Goal: Use online tool/utility: Utilize a website feature to perform a specific function

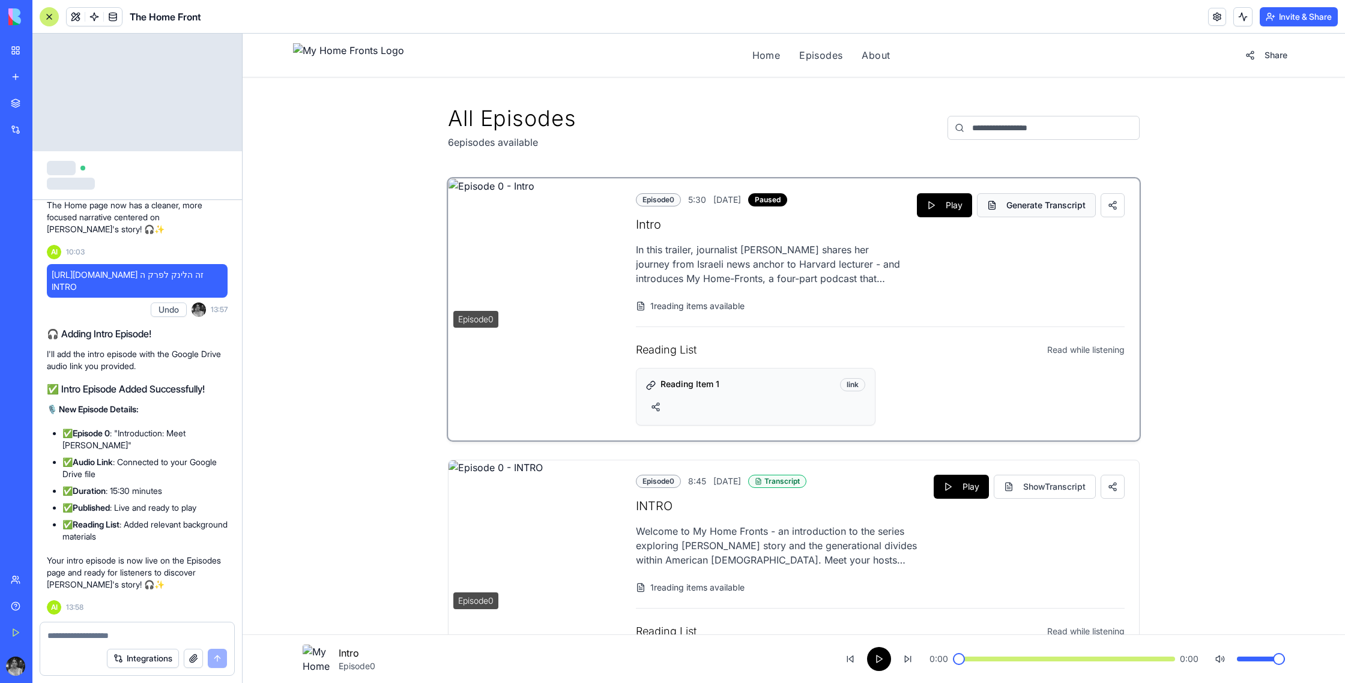
click at [1025, 214] on button "Generate Transcript" at bounding box center [1036, 205] width 119 height 24
click at [149, 637] on textarea at bounding box center [137, 636] width 180 height 12
click at [807, 485] on div "Transcript" at bounding box center [777, 481] width 58 height 13
click at [168, 638] on textarea at bounding box center [137, 636] width 180 height 12
type textarea "*"
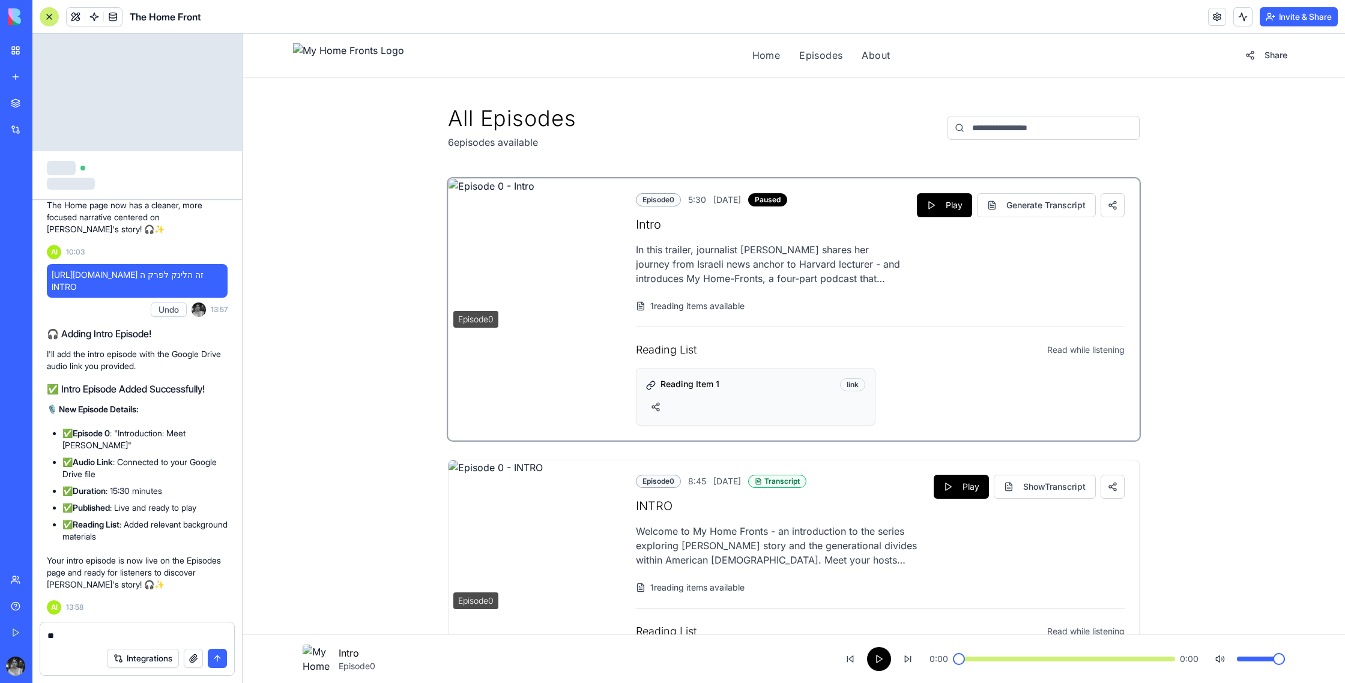
type textarea "*"
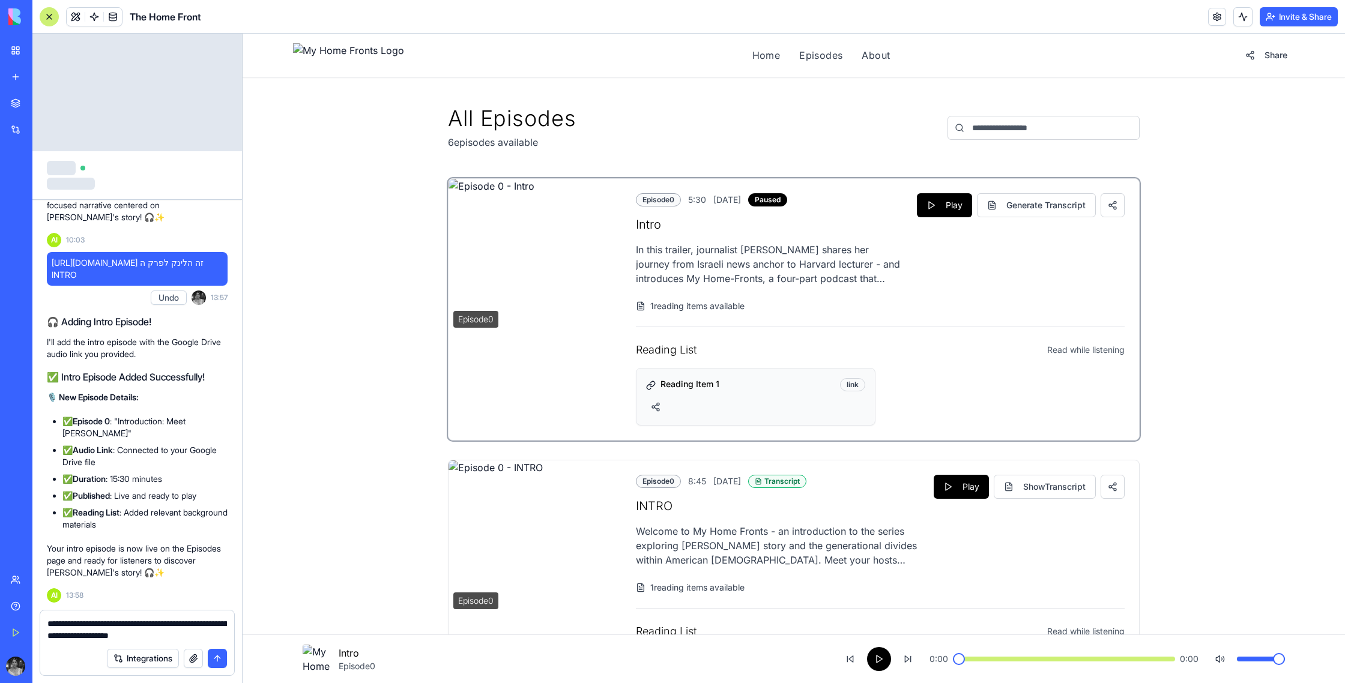
drag, startPoint x: 196, startPoint y: 628, endPoint x: 216, endPoint y: 627, distance: 19.3
click at [216, 627] on textarea "**********" at bounding box center [137, 630] width 180 height 24
drag, startPoint x: 193, startPoint y: 638, endPoint x: 205, endPoint y: 639, distance: 12.0
click at [205, 639] on textarea "**********" at bounding box center [137, 630] width 180 height 24
drag, startPoint x: 191, startPoint y: 638, endPoint x: 208, endPoint y: 638, distance: 17.4
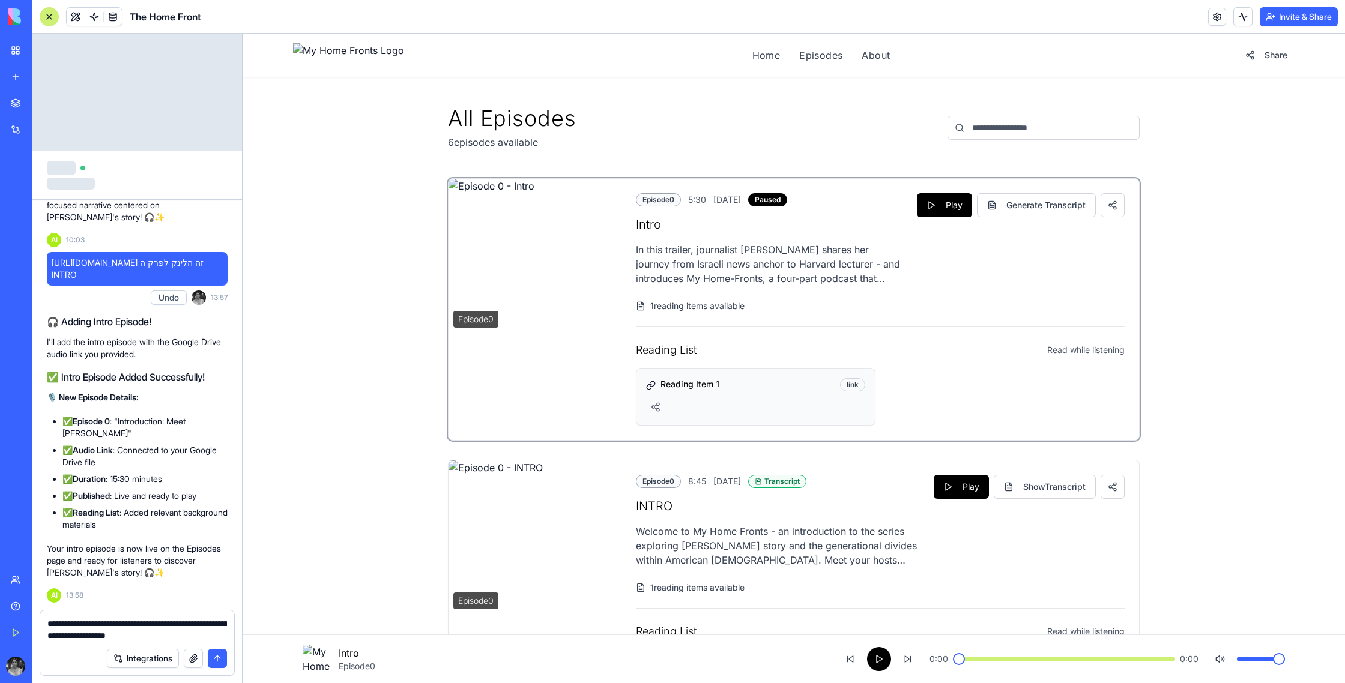
click at [208, 638] on textarea "**********" at bounding box center [137, 630] width 180 height 24
type textarea "**********"
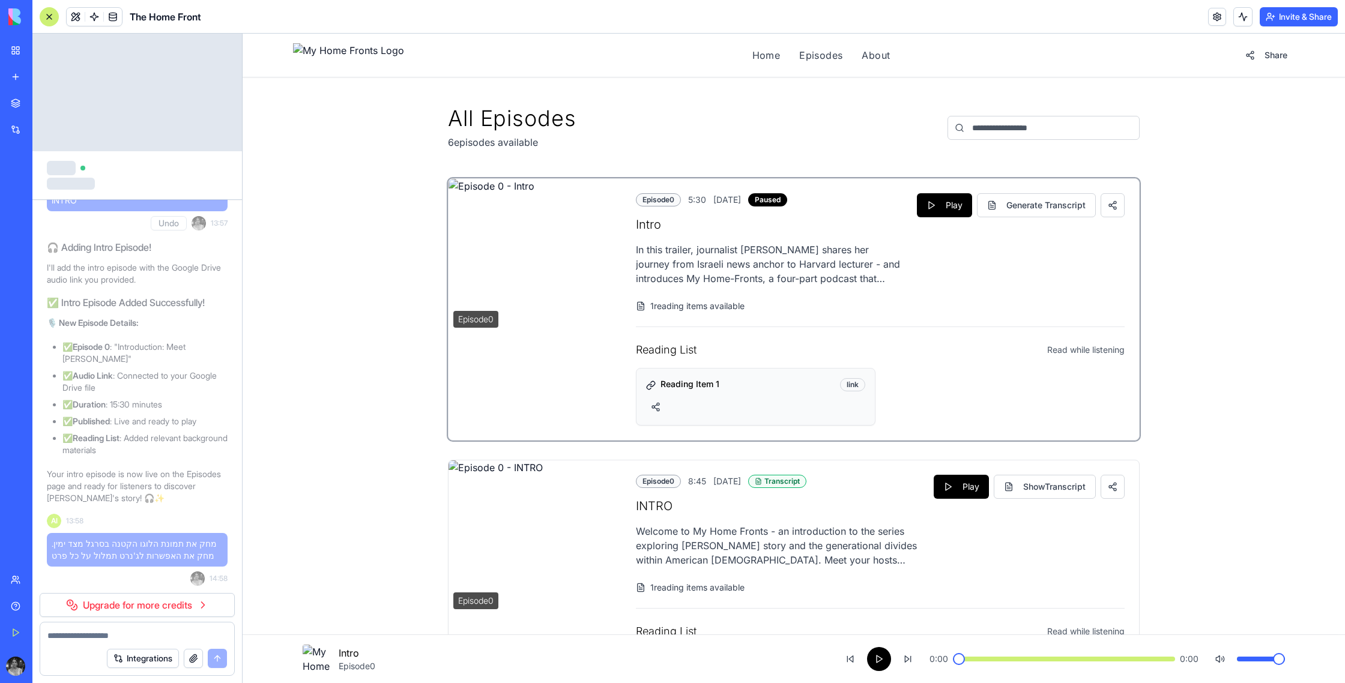
scroll to position [32591, 0]
click at [142, 605] on link "Upgrade for more credits" at bounding box center [137, 605] width 195 height 24
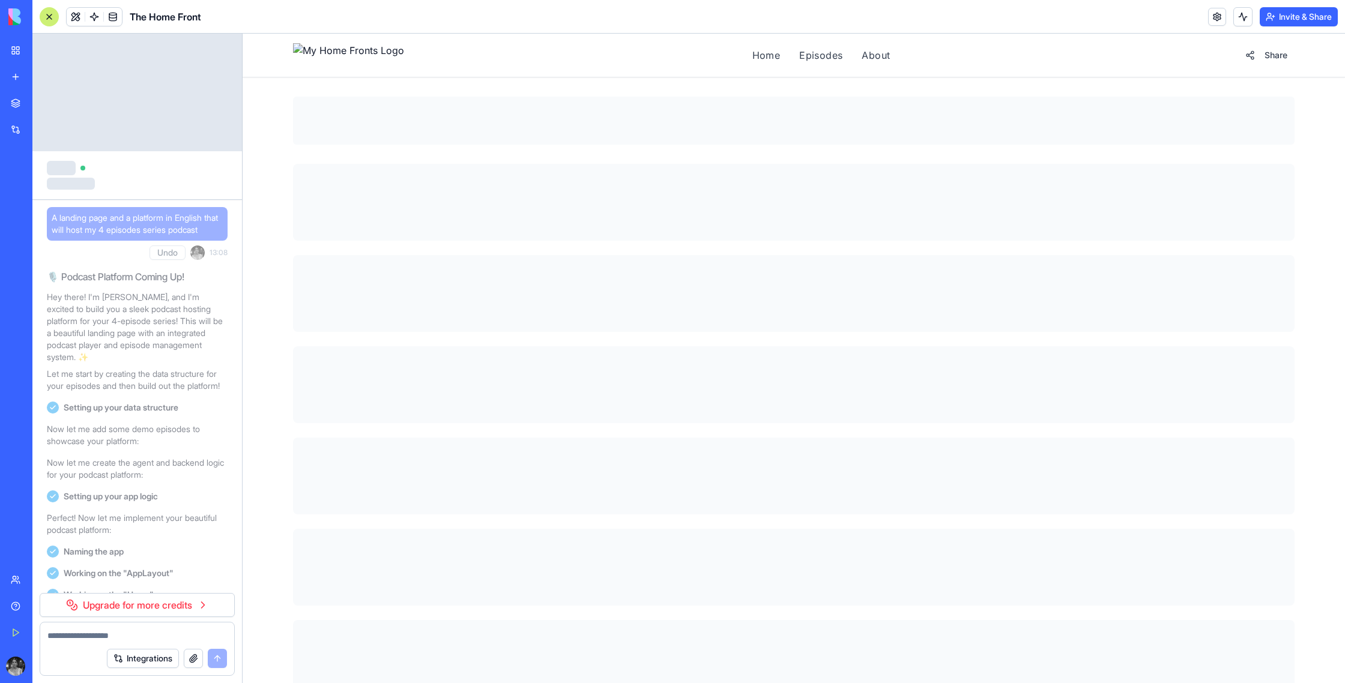
scroll to position [32591, 0]
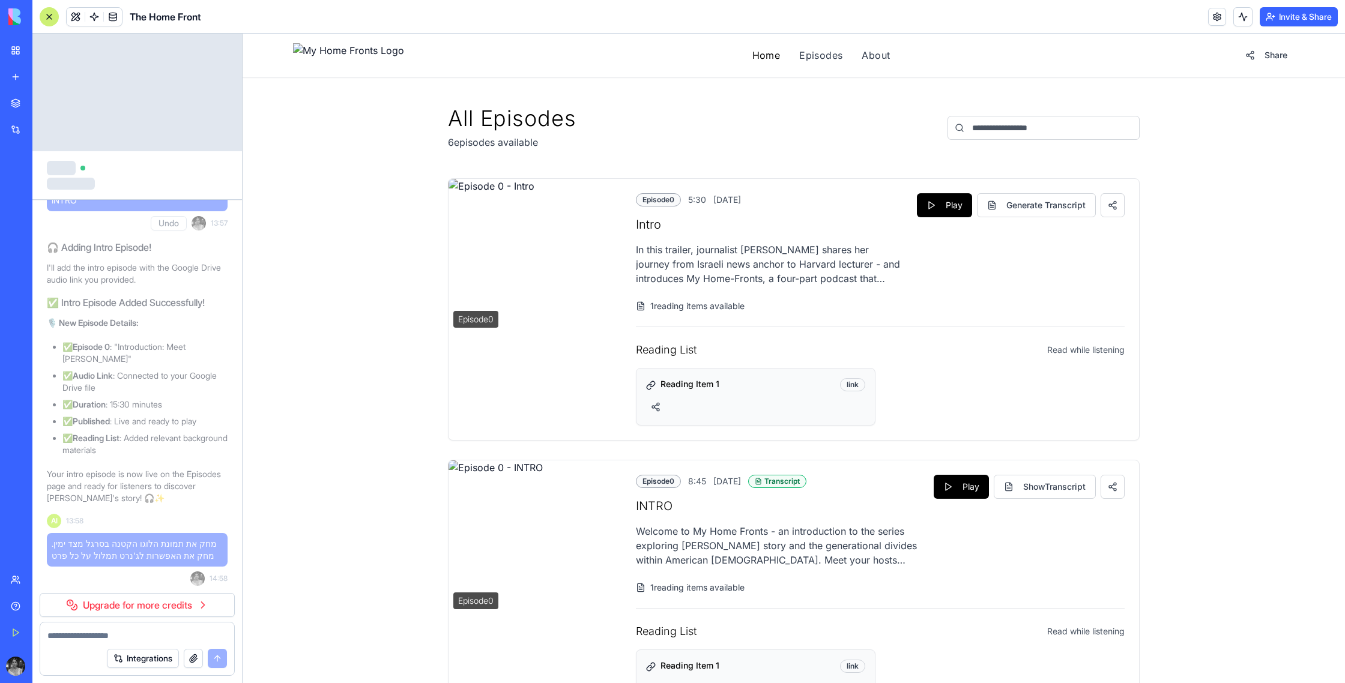
click at [752, 59] on link "Home" at bounding box center [766, 55] width 28 height 14
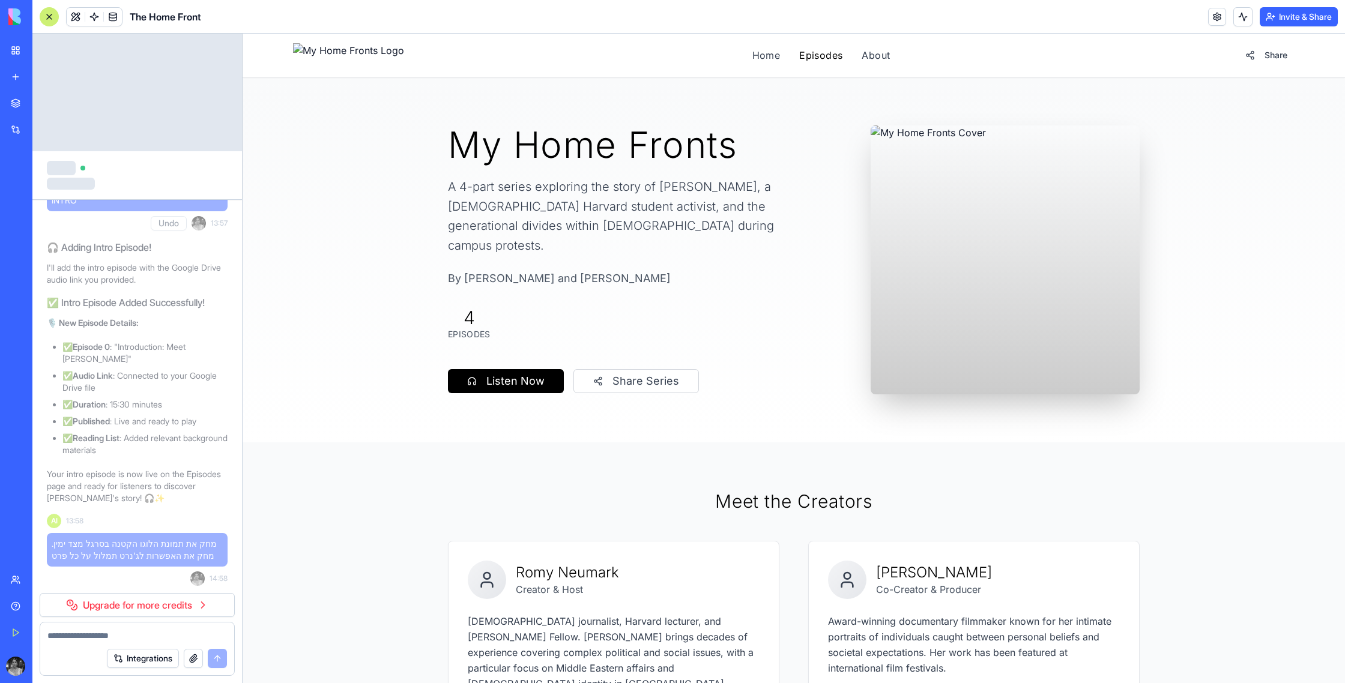
click at [799, 52] on link "Episodes" at bounding box center [820, 55] width 43 height 14
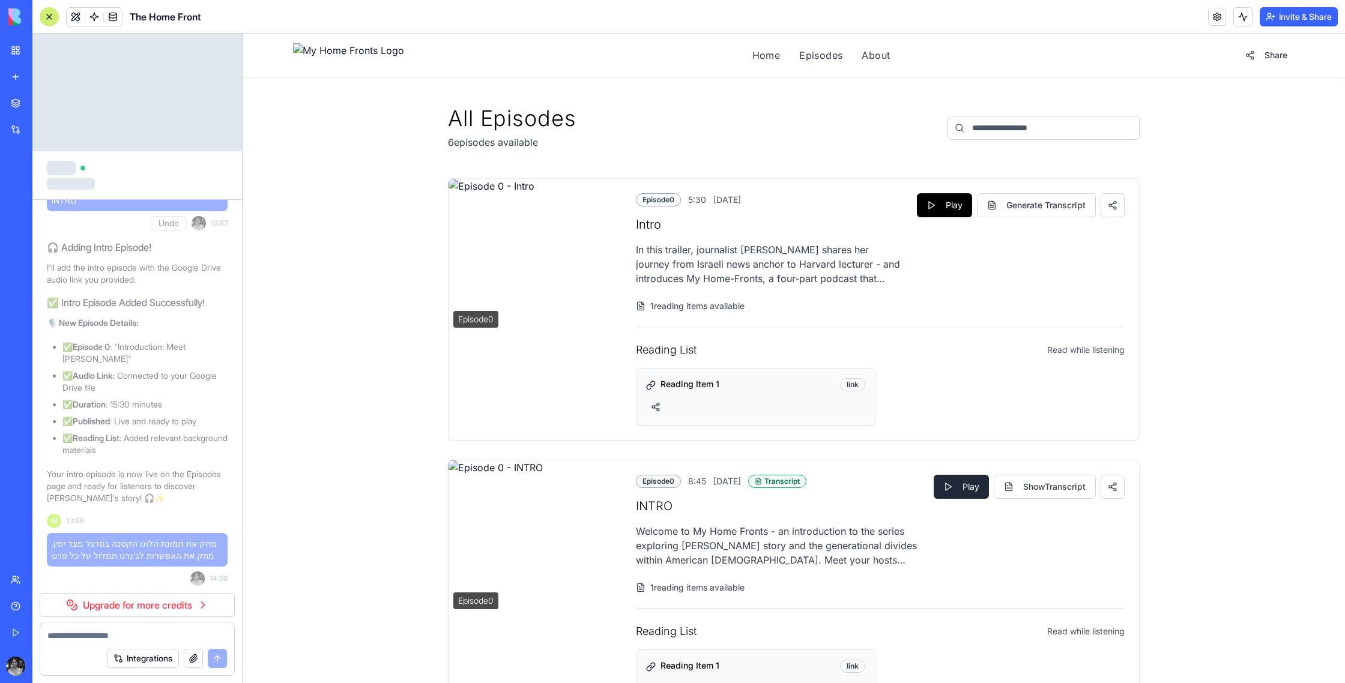
click at [943, 483] on button "Play" at bounding box center [961, 487] width 55 height 24
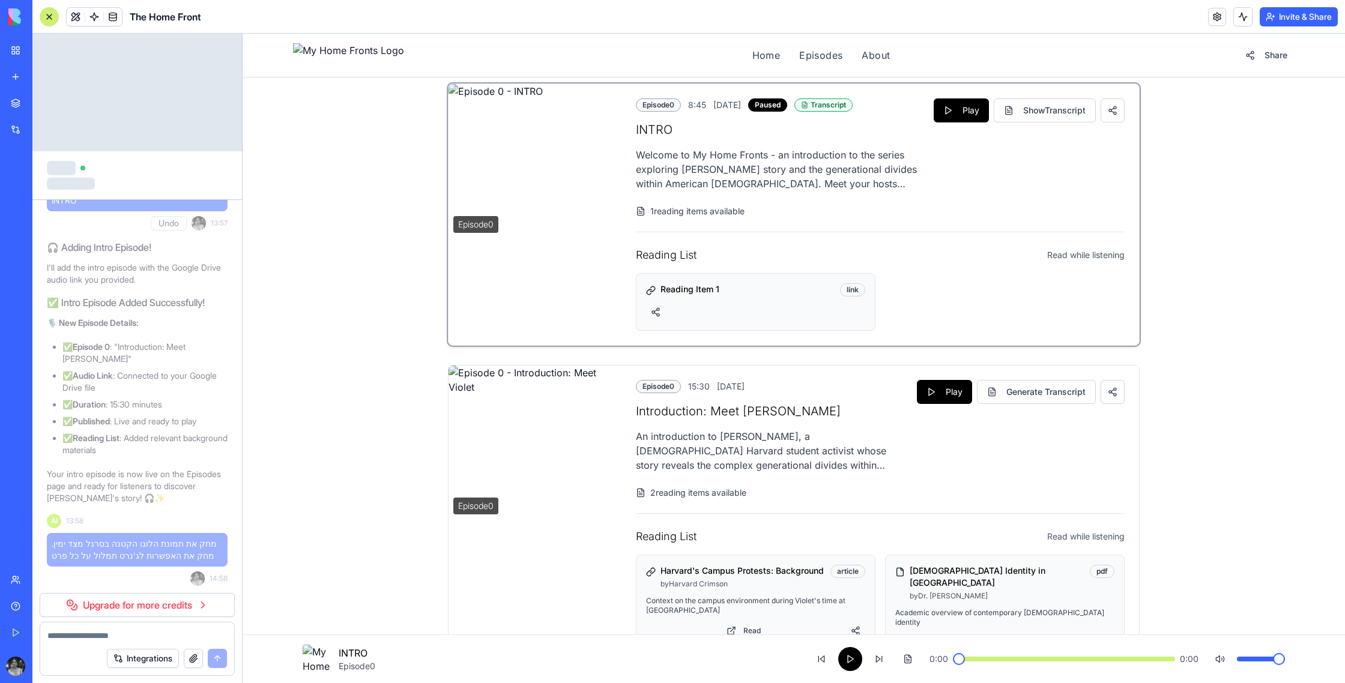
scroll to position [380, 0]
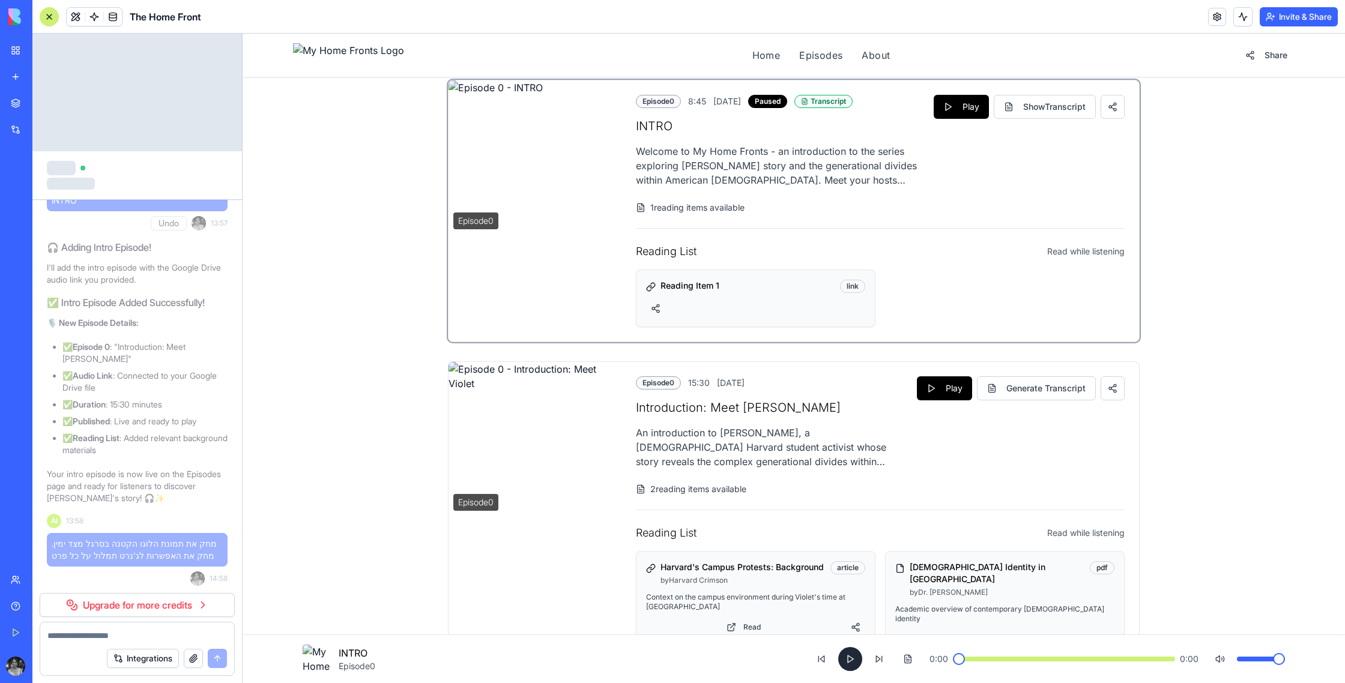
click at [852, 666] on button at bounding box center [850, 659] width 24 height 24
click at [971, 661] on span at bounding box center [1064, 659] width 222 height 5
click at [907, 661] on button at bounding box center [908, 659] width 24 height 24
click at [852, 667] on button at bounding box center [850, 659] width 24 height 24
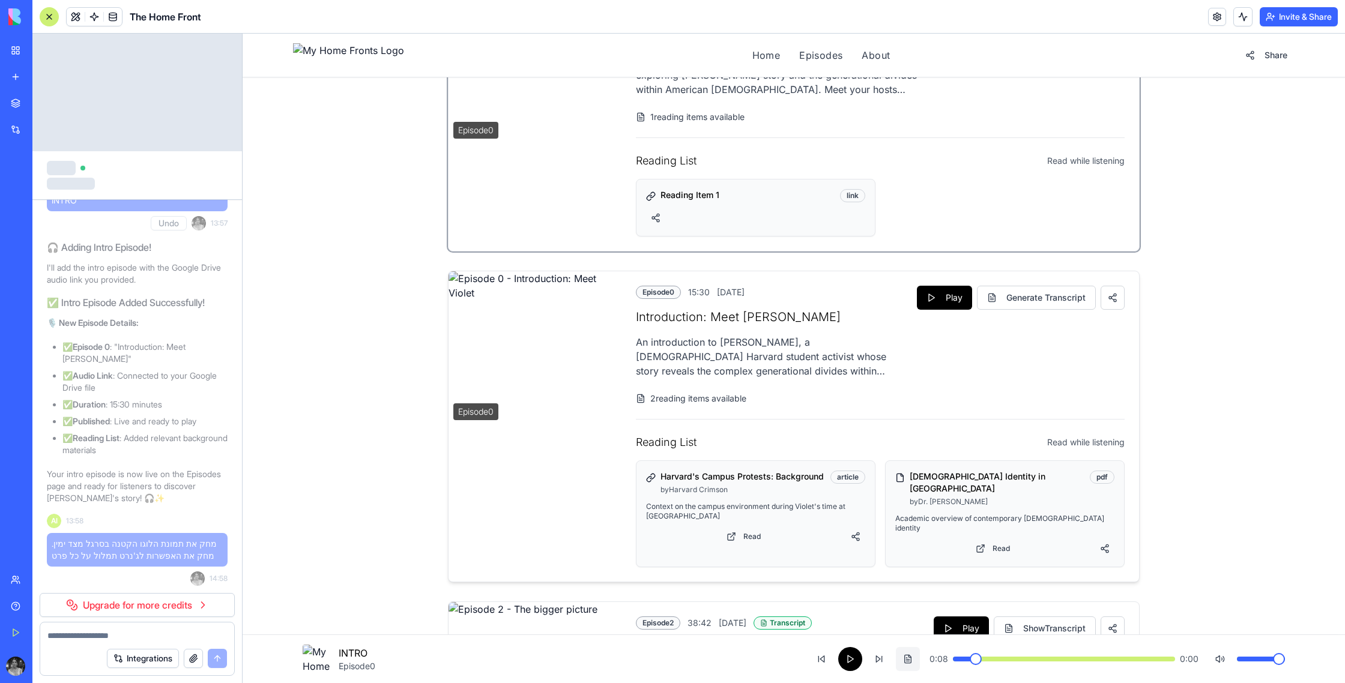
scroll to position [472, 0]
click at [941, 301] on button "Play" at bounding box center [944, 297] width 55 height 24
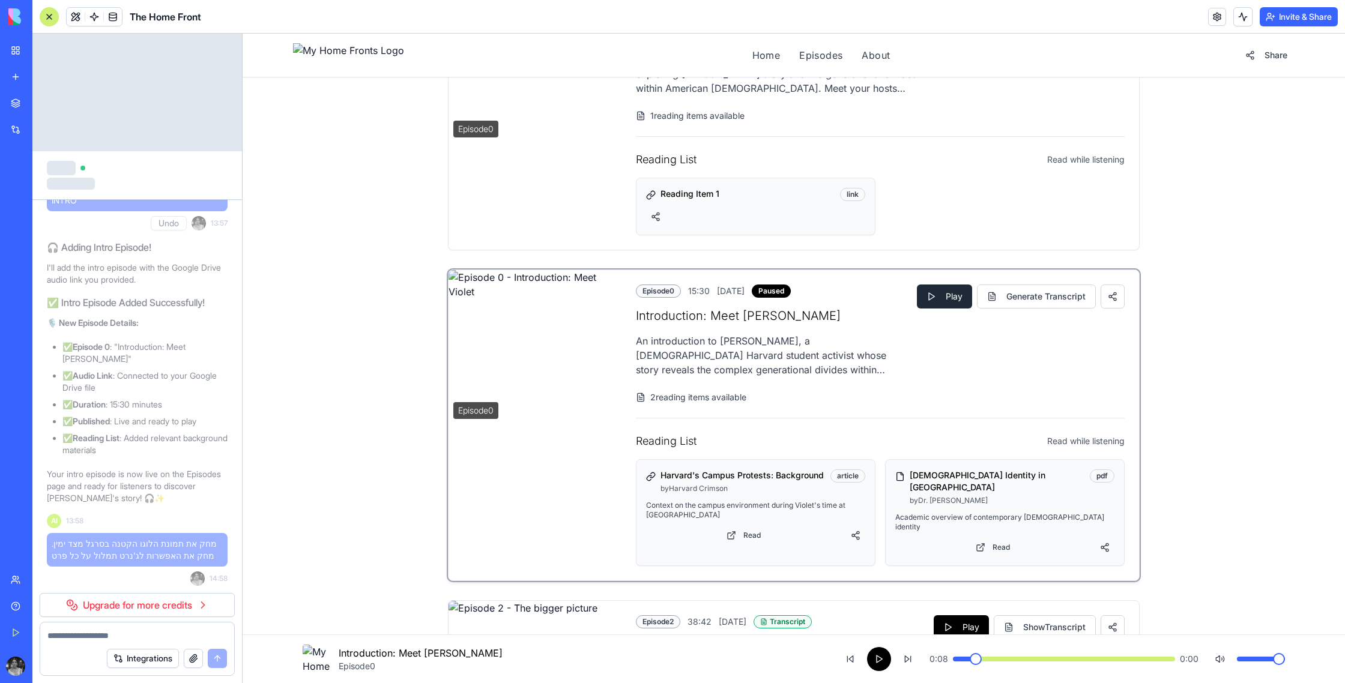
scroll to position [470, 0]
click at [943, 302] on button "Play" at bounding box center [944, 297] width 55 height 24
click at [943, 302] on button "Pause" at bounding box center [941, 298] width 62 height 24
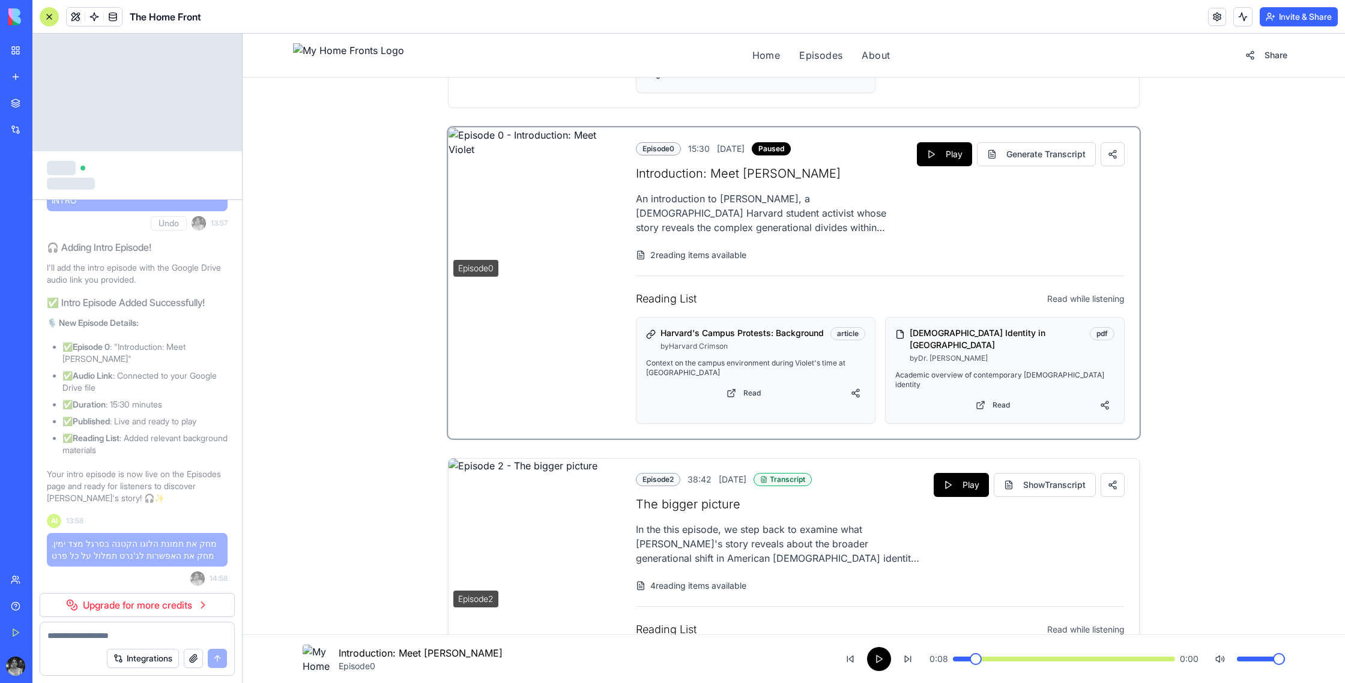
scroll to position [617, 0]
click at [950, 476] on button "Play" at bounding box center [961, 483] width 55 height 24
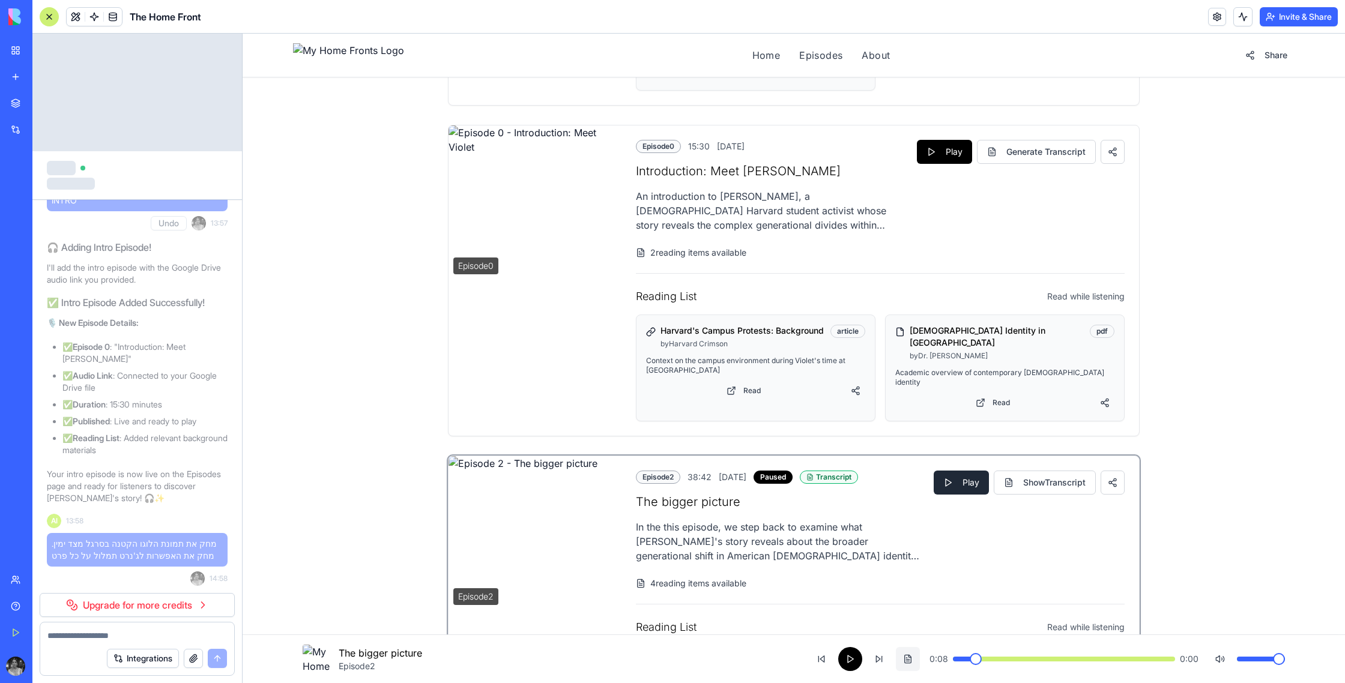
click at [950, 476] on button "Play" at bounding box center [961, 483] width 55 height 24
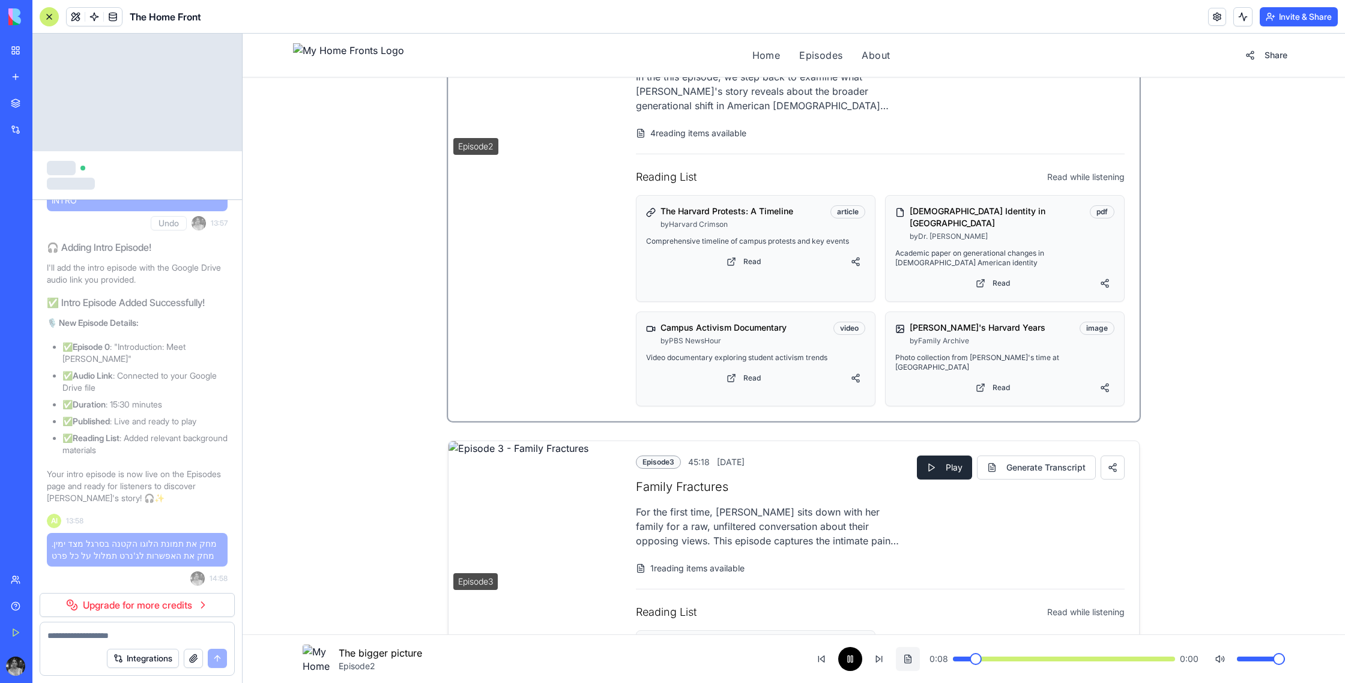
scroll to position [1068, 0]
click at [940, 455] on button "Play" at bounding box center [944, 467] width 55 height 24
click at [953, 455] on button "Play" at bounding box center [944, 467] width 55 height 24
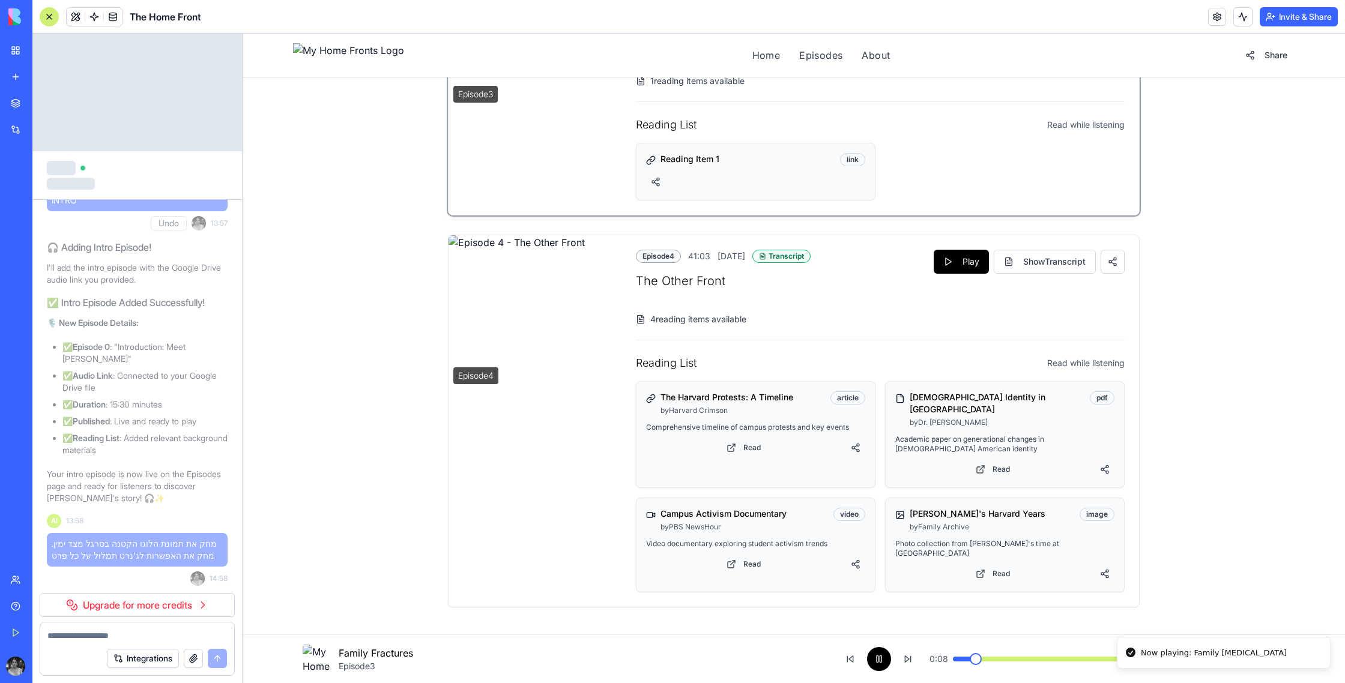
scroll to position [1573, 0]
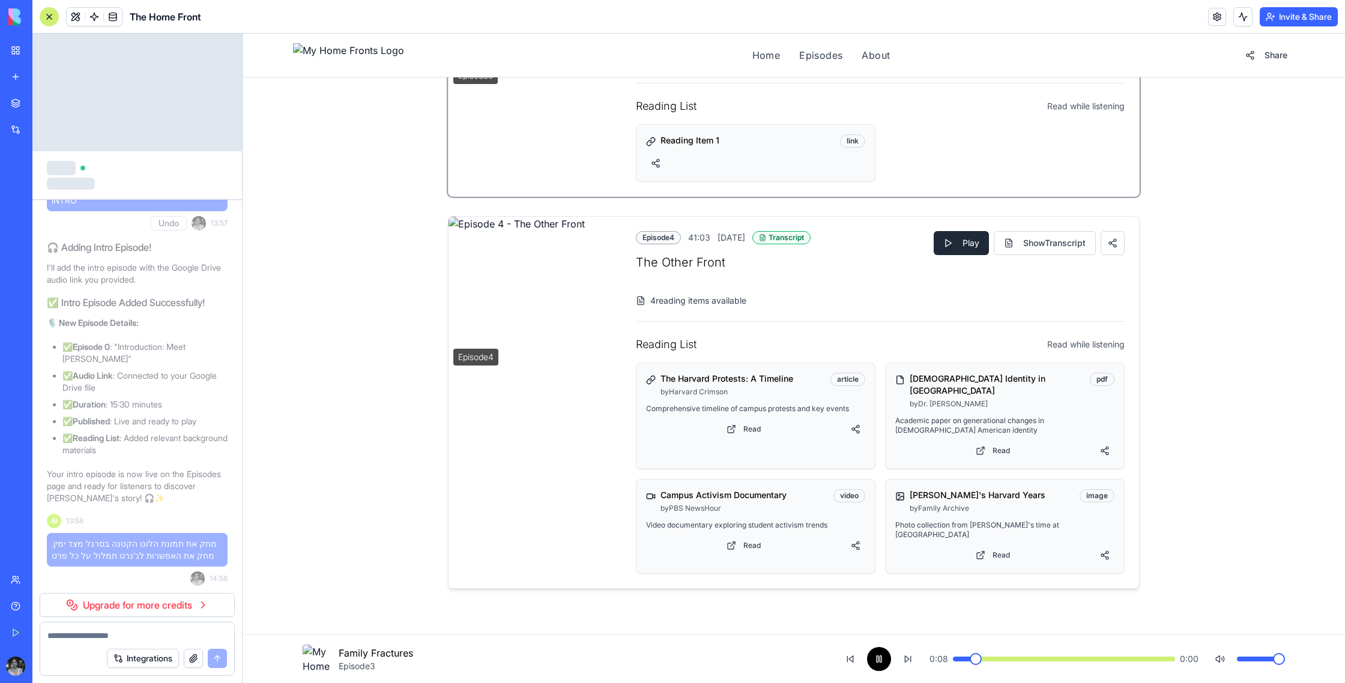
click at [956, 231] on button "Play" at bounding box center [961, 243] width 55 height 24
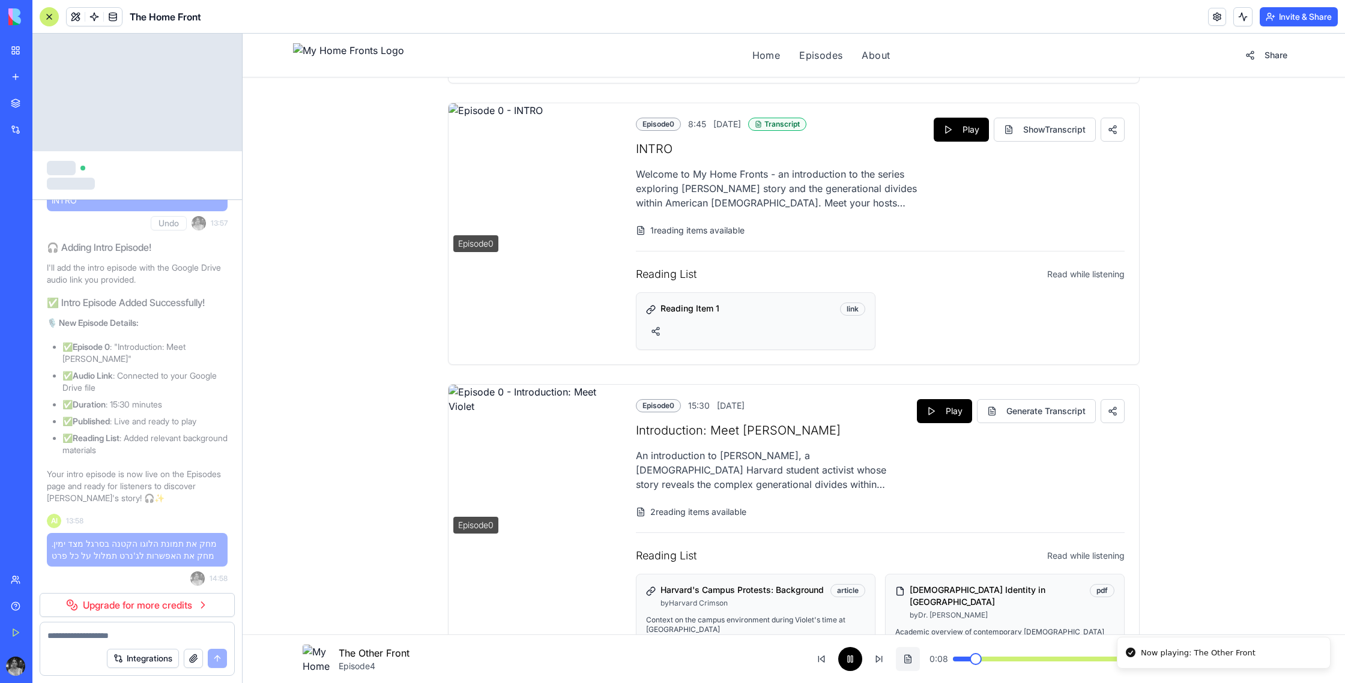
scroll to position [0, 0]
